Goal: Navigation & Orientation: Find specific page/section

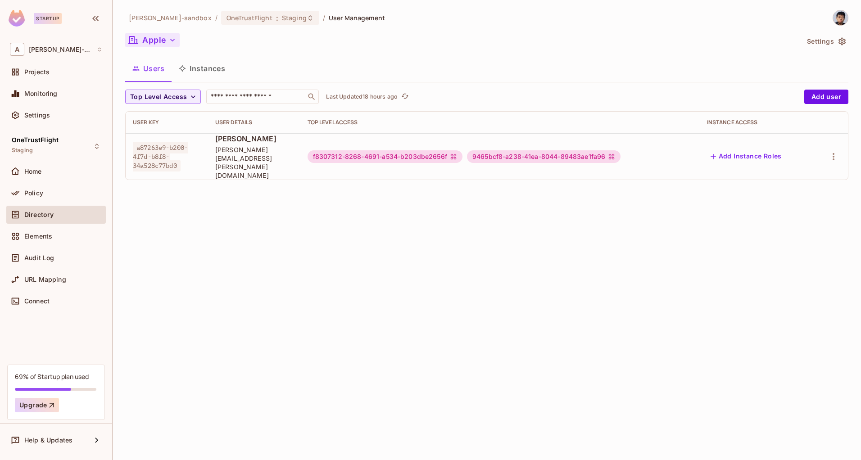
click at [163, 37] on button "Apple" at bounding box center [152, 40] width 54 height 14
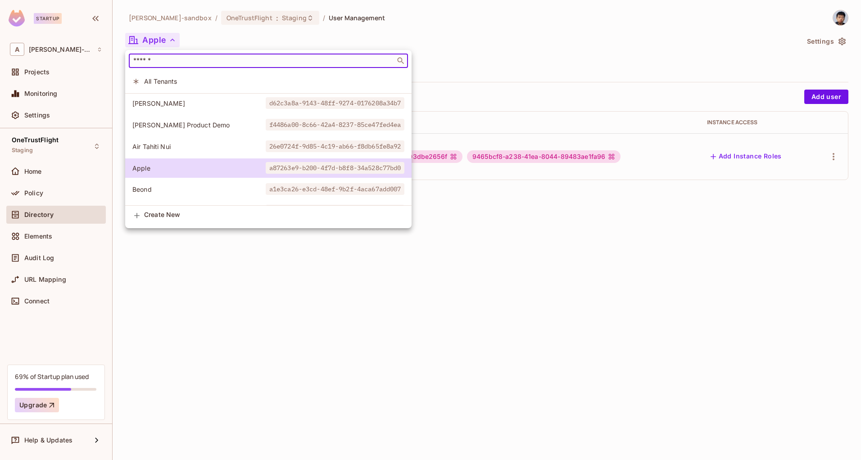
drag, startPoint x: 184, startPoint y: 65, endPoint x: 190, endPoint y: 66, distance: 6.8
click at [184, 65] on div "​" at bounding box center [268, 61] width 279 height 14
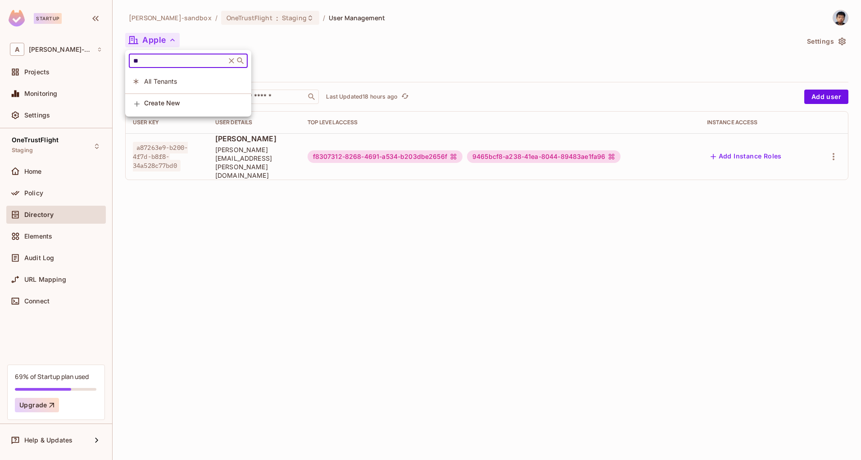
type input "*"
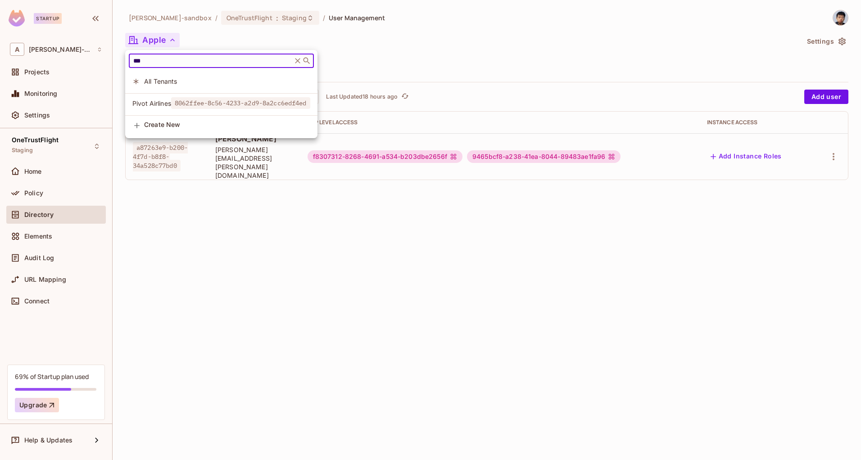
type input "***"
click at [297, 249] on div at bounding box center [430, 230] width 861 height 460
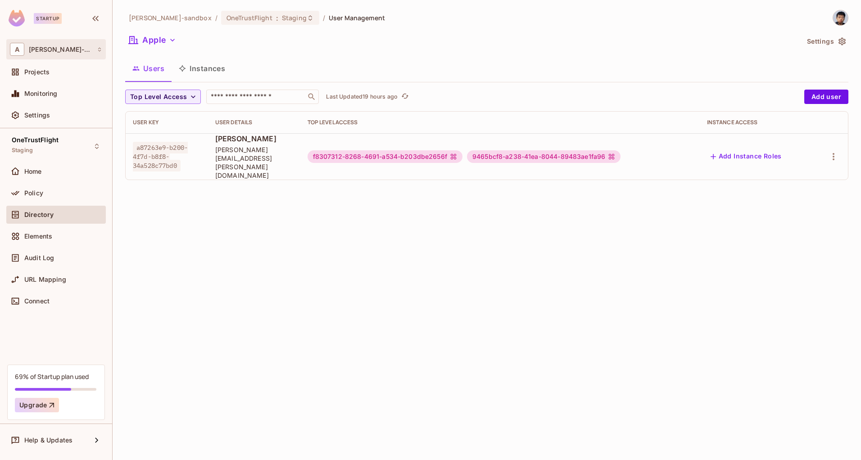
click at [60, 43] on div "A [PERSON_NAME]-sandbox" at bounding box center [56, 49] width 92 height 13
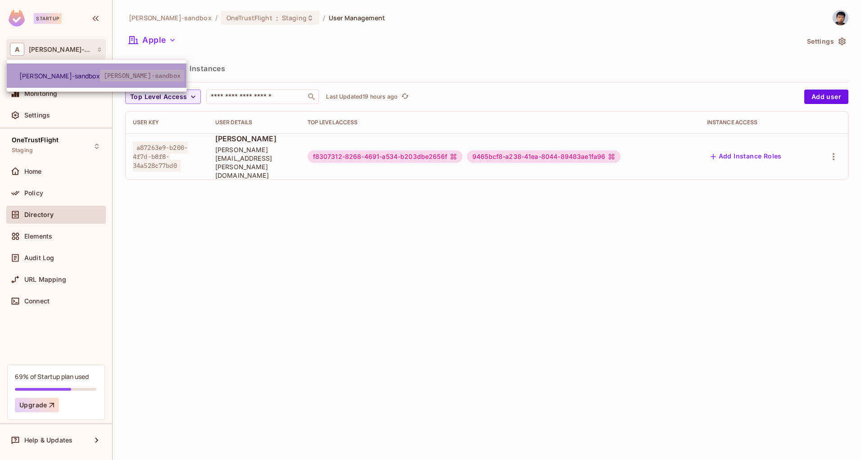
click at [137, 72] on span "[PERSON_NAME]-sandbox" at bounding box center [142, 76] width 84 height 12
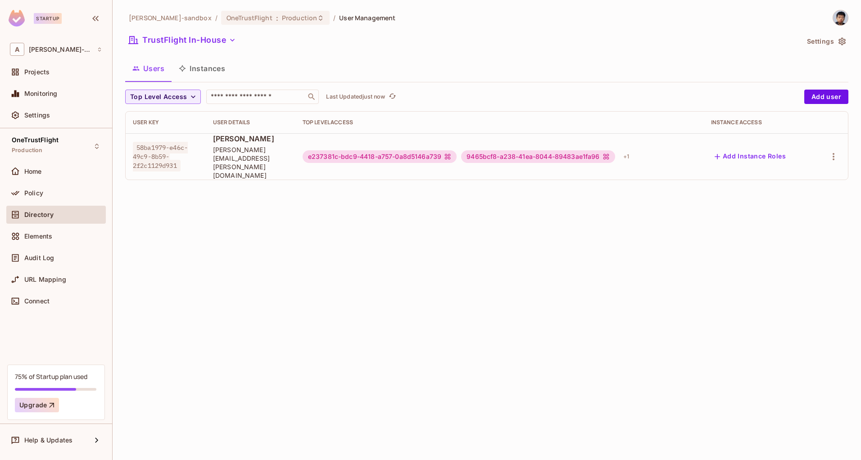
click at [844, 18] on img at bounding box center [840, 17] width 15 height 15
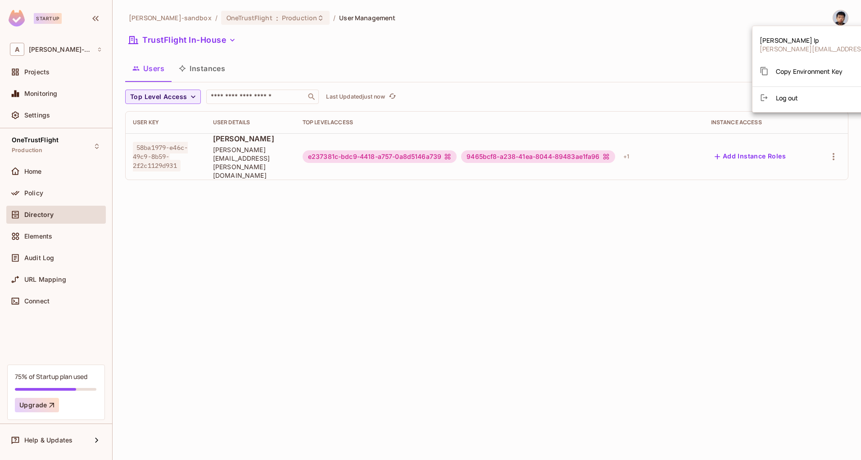
click at [838, 19] on div at bounding box center [430, 230] width 861 height 460
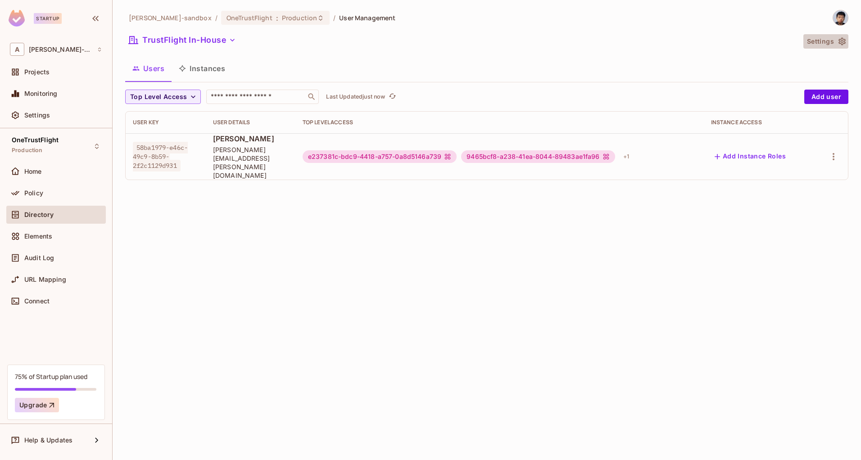
click at [840, 40] on icon "button" at bounding box center [841, 42] width 7 height 8
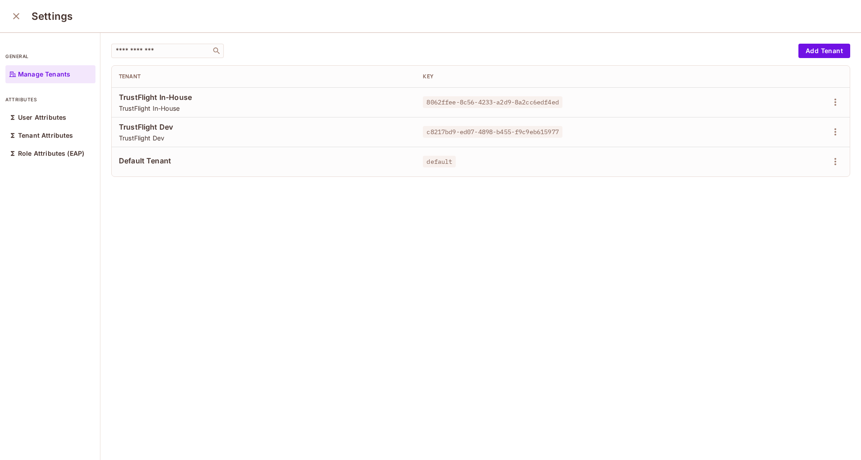
click at [13, 5] on div "Settings" at bounding box center [430, 16] width 861 height 33
click at [13, 24] on button "close" at bounding box center [16, 16] width 18 height 18
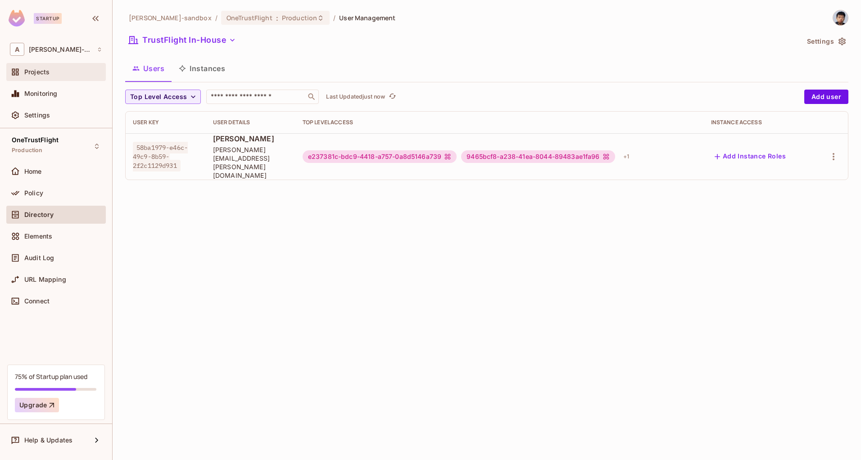
click at [54, 73] on div "Projects" at bounding box center [63, 71] width 78 height 7
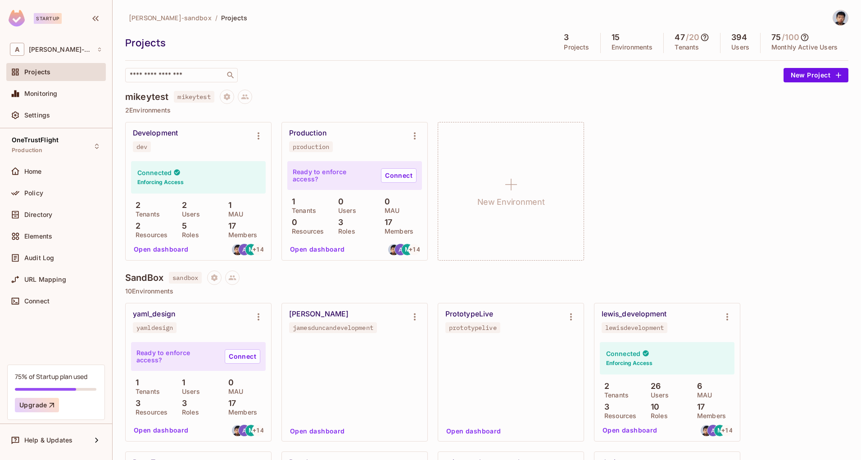
click at [162, 16] on span "[PERSON_NAME]-sandbox" at bounding box center [170, 18] width 83 height 9
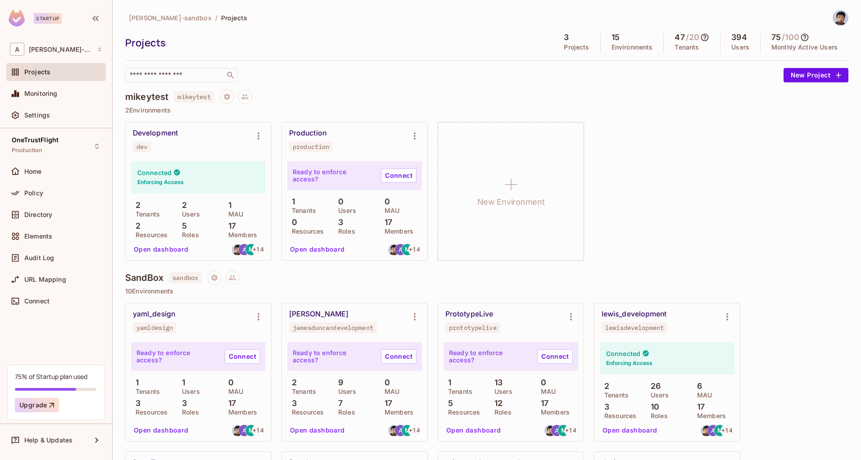
click at [16, 18] on img at bounding box center [17, 18] width 16 height 17
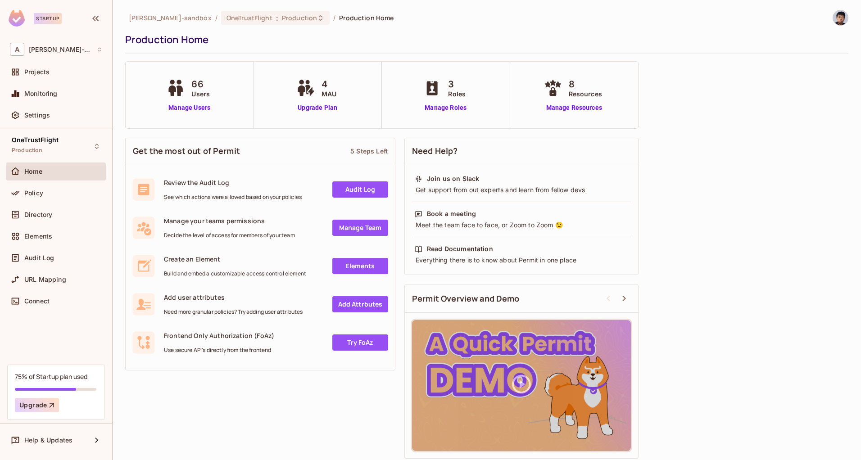
click at [736, 180] on div "Get the most out of Permit 5 Steps Left Review the Audit Log See which actions …" at bounding box center [486, 298] width 723 height 330
